Goal: Transaction & Acquisition: Subscribe to service/newsletter

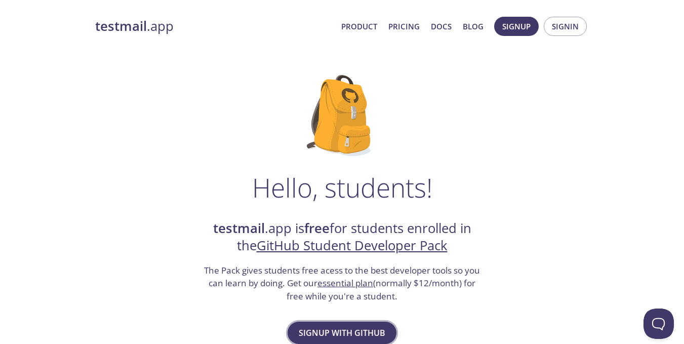
click at [348, 329] on span "Signup with GitHub" at bounding box center [342, 333] width 87 height 14
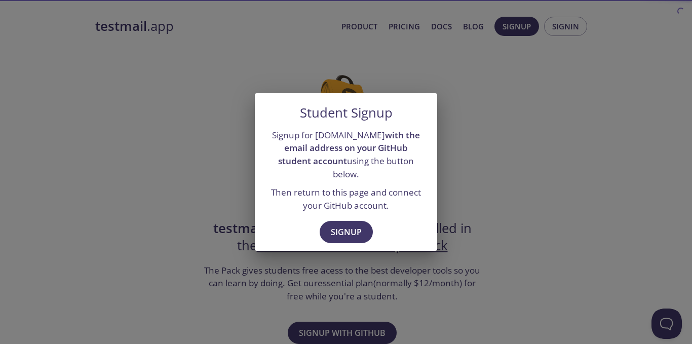
click at [391, 220] on div "Signup" at bounding box center [346, 233] width 182 height 35
click at [342, 225] on span "Signup" at bounding box center [346, 232] width 31 height 14
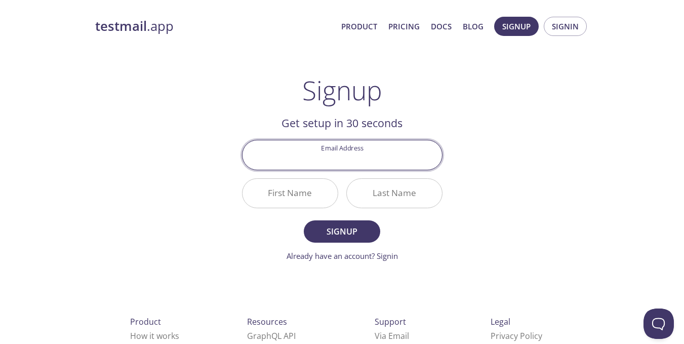
click at [355, 158] on input "Email Address" at bounding box center [343, 154] width 200 height 29
type input "[EMAIL_ADDRESS][DOMAIN_NAME]"
click at [288, 200] on input "First Name" at bounding box center [290, 193] width 95 height 29
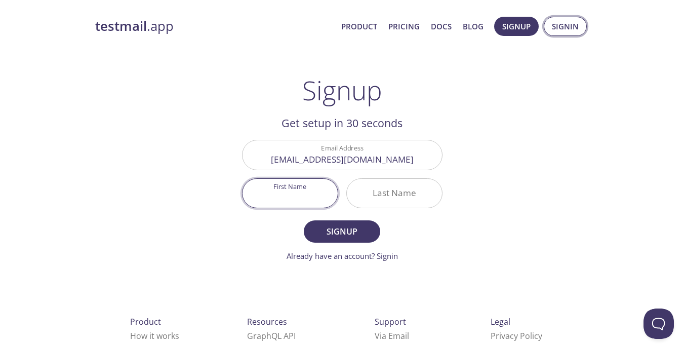
click at [553, 24] on span "Signin" at bounding box center [565, 26] width 27 height 13
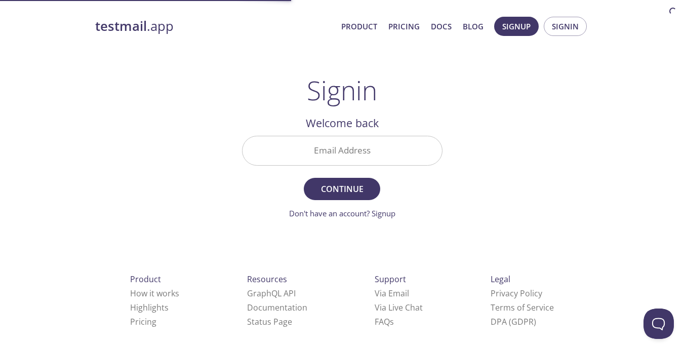
click at [354, 148] on input "Email Address" at bounding box center [343, 150] width 200 height 29
drag, startPoint x: 573, startPoint y: 167, endPoint x: 536, endPoint y: 181, distance: 40.1
click at [576, 169] on div "testmail .app Product Pricing Docs Blog Signup Signin Signin Welcome back Email…" at bounding box center [342, 221] width 519 height 422
click at [528, 29] on span "Signup" at bounding box center [516, 26] width 28 height 13
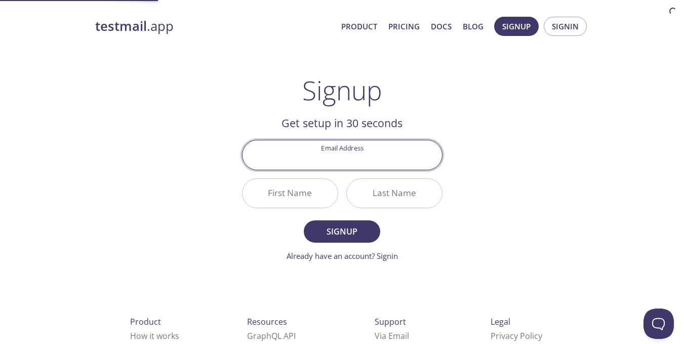
click at [345, 146] on input "Email Address" at bounding box center [343, 154] width 200 height 29
type input "[EMAIL_ADDRESS][DOMAIN_NAME]"
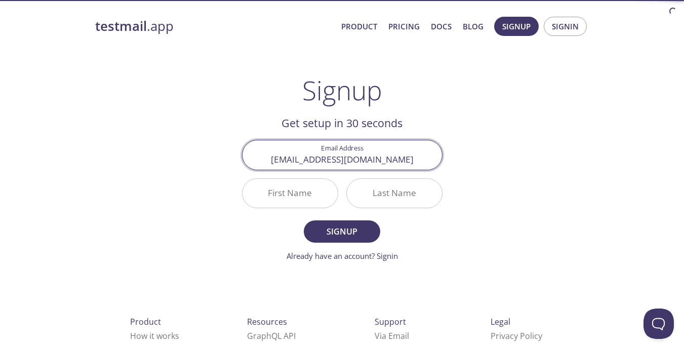
click at [275, 198] on input "First Name" at bounding box center [290, 193] width 95 height 29
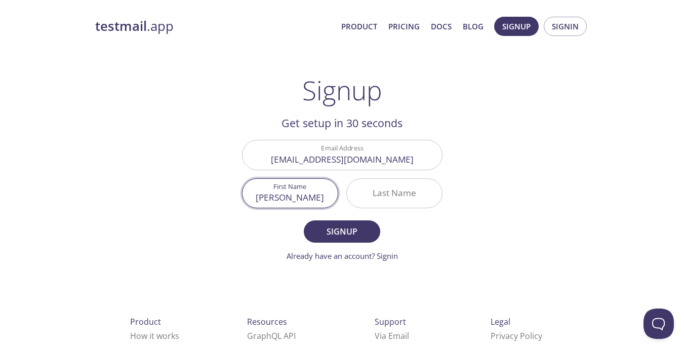
type input "[PERSON_NAME]"
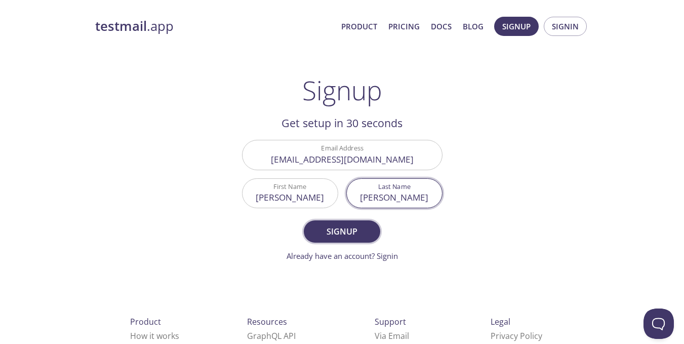
type input "[PERSON_NAME]"
click at [351, 236] on span "Signup" at bounding box center [342, 231] width 54 height 14
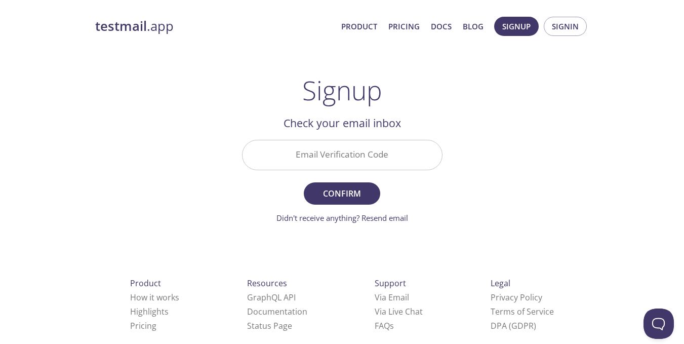
click at [365, 143] on input "Email Verification Code" at bounding box center [343, 154] width 200 height 29
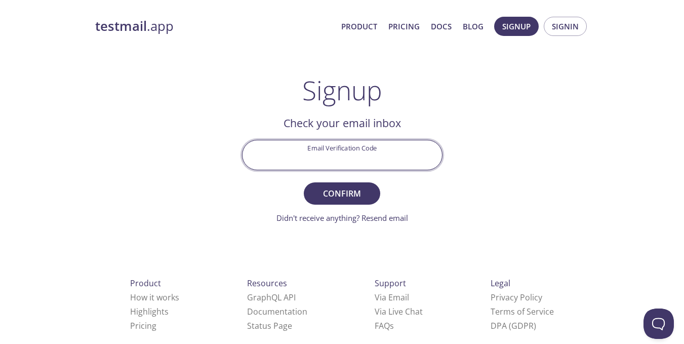
click at [335, 156] on input "Email Verification Code" at bounding box center [343, 154] width 200 height 29
paste input "C2ELF5Z"
type input "C2ELF5Z"
click at [364, 194] on span "Confirm" at bounding box center [342, 193] width 54 height 14
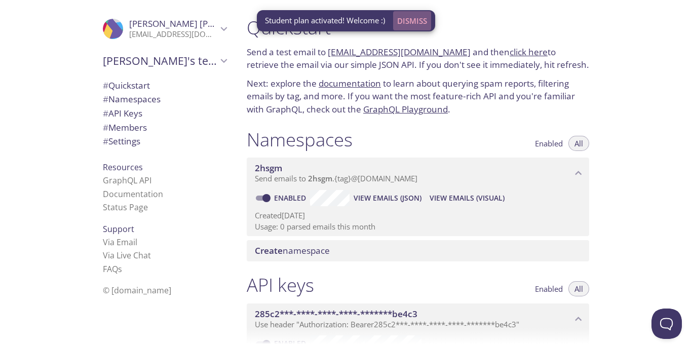
click at [409, 24] on span "Dismiss" at bounding box center [412, 20] width 30 height 13
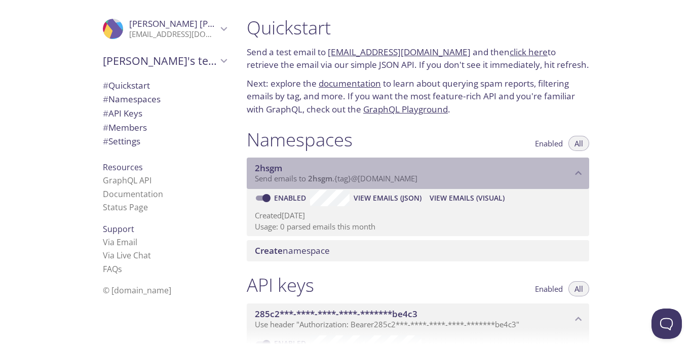
click at [574, 169] on icon "2hsgm namespace" at bounding box center [578, 173] width 13 height 13
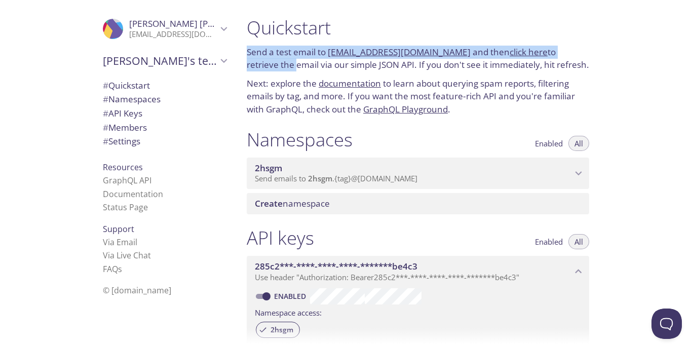
drag, startPoint x: 246, startPoint y: 47, endPoint x: 619, endPoint y: 53, distance: 373.4
click at [619, 53] on div "Quickstart Send a test email to [EMAIL_ADDRESS][DOMAIN_NAME] and then click her…" at bounding box center [465, 172] width 453 height 344
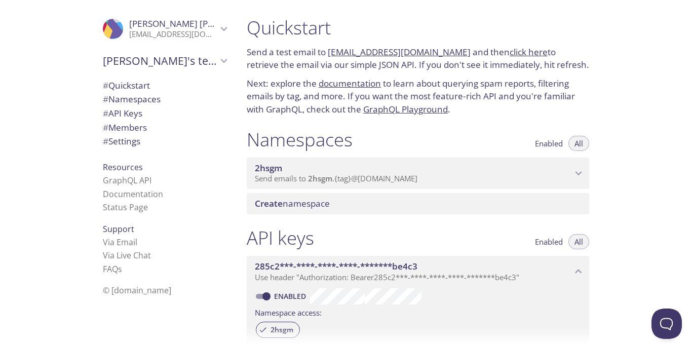
click at [510, 54] on link "click here" at bounding box center [529, 52] width 38 height 12
click at [400, 47] on link "[EMAIL_ADDRESS][DOMAIN_NAME]" at bounding box center [399, 52] width 143 height 12
click at [408, 50] on link "[EMAIL_ADDRESS][DOMAIN_NAME]" at bounding box center [399, 52] width 143 height 12
click at [395, 51] on link "[EMAIL_ADDRESS][DOMAIN_NAME]" at bounding box center [399, 52] width 143 height 12
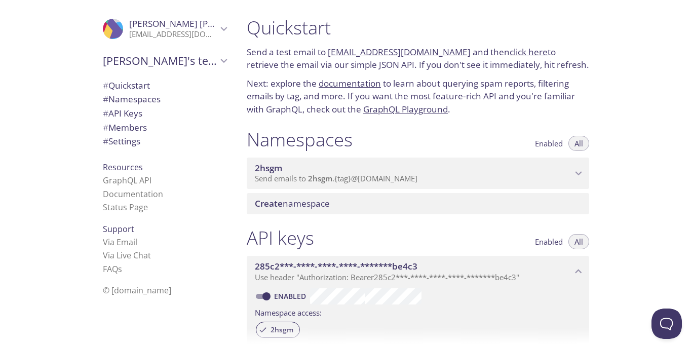
click at [572, 174] on icon "2hsgm namespace" at bounding box center [578, 173] width 13 height 13
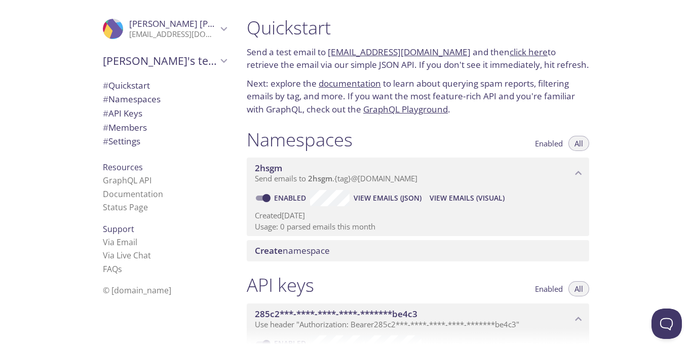
click at [400, 198] on span "View Emails (JSON)" at bounding box center [388, 198] width 68 height 12
click at [485, 203] on span "View Emails (Visual)" at bounding box center [467, 198] width 75 height 12
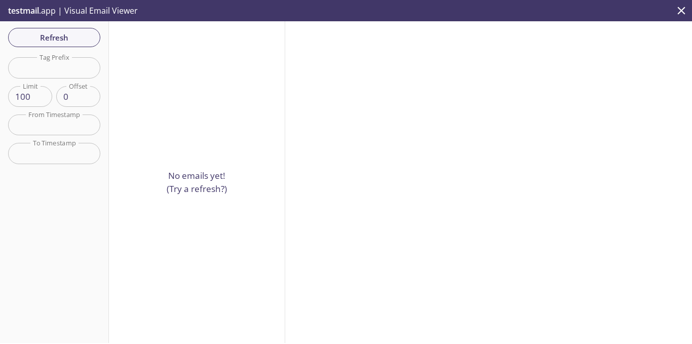
click at [35, 9] on span "testmail" at bounding box center [23, 10] width 31 height 11
